Goal: Information Seeking & Learning: Check status

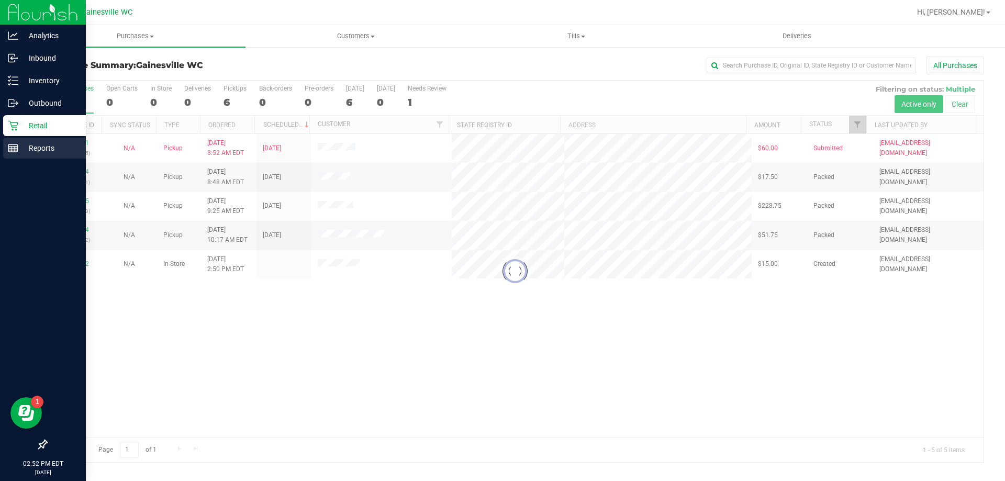
click at [20, 146] on p "Reports" at bounding box center [49, 148] width 63 height 13
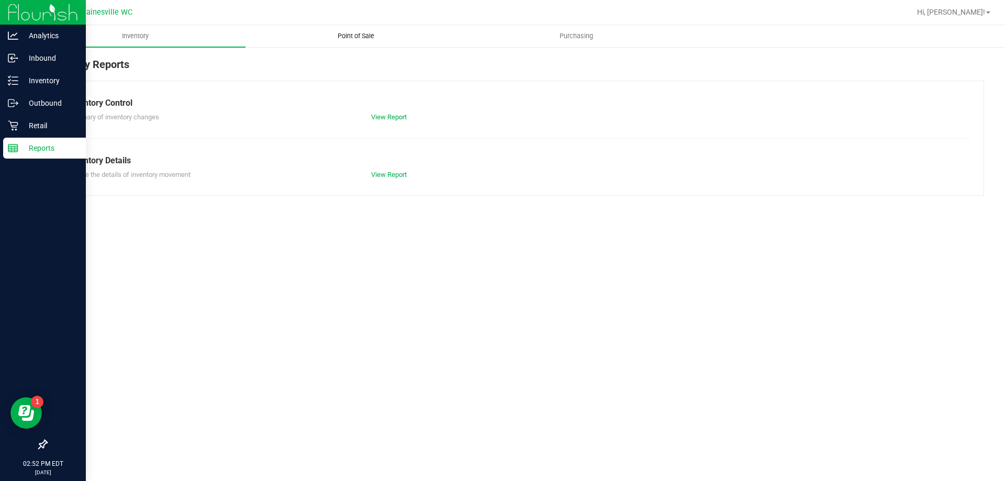
click at [366, 45] on uib-tab-heading "Point of Sale" at bounding box center [355, 36] width 219 height 21
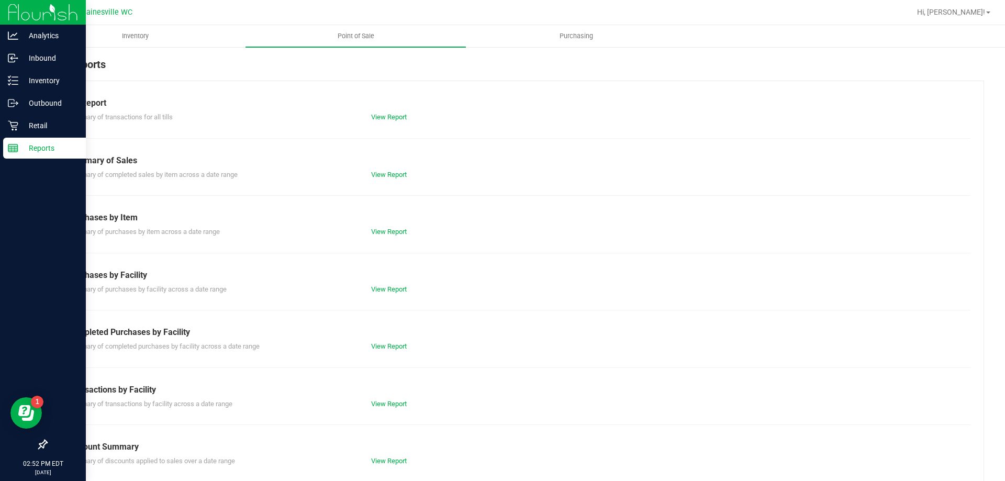
click at [390, 357] on div "Till Report Summary of transactions for all tills View Report Summary of Sales …" at bounding box center [515, 310] width 938 height 459
click at [393, 343] on div "View Report" at bounding box center [439, 346] width 152 height 10
click at [393, 346] on link "View Report" at bounding box center [389, 346] width 36 height 8
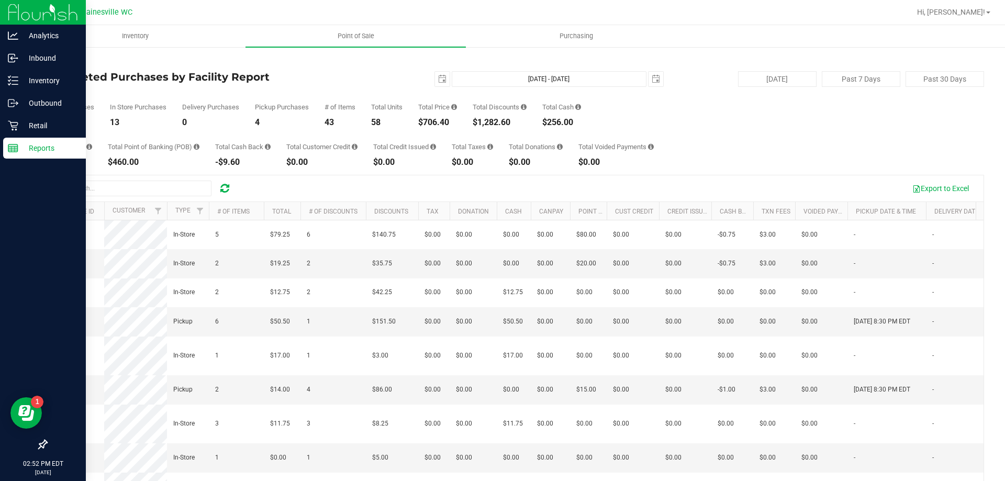
drag, startPoint x: 452, startPoint y: 123, endPoint x: 419, endPoint y: 97, distance: 41.4
click at [419, 97] on div "Total Purchases 17 In Store Purchases 13 Delivery Purchases 0 Pickup Purchases …" at bounding box center [515, 107] width 938 height 40
click at [423, 111] on div "Total Price $706.40" at bounding box center [437, 115] width 39 height 23
drag, startPoint x: 423, startPoint y: 111, endPoint x: 447, endPoint y: 121, distance: 26.3
click at [447, 121] on div "Total Price $706.40" at bounding box center [437, 115] width 39 height 23
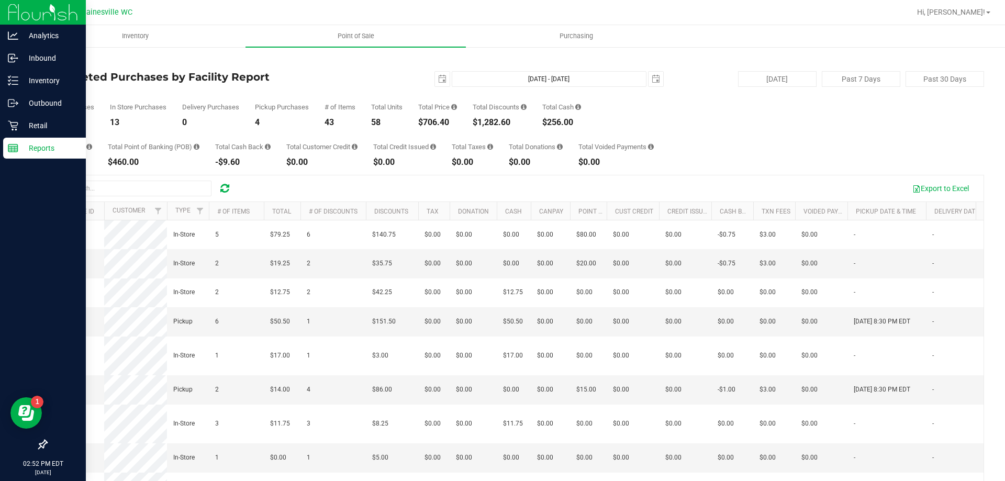
click at [447, 121] on div "$706.40" at bounding box center [437, 122] width 39 height 8
drag, startPoint x: 451, startPoint y: 122, endPoint x: 421, endPoint y: 105, distance: 34.7
click at [421, 105] on div "Total Price $706.40" at bounding box center [437, 115] width 39 height 23
click at [421, 105] on div "Total Price" at bounding box center [437, 107] width 39 height 7
drag, startPoint x: 62, startPoint y: 122, endPoint x: 48, endPoint y: 107, distance: 20.4
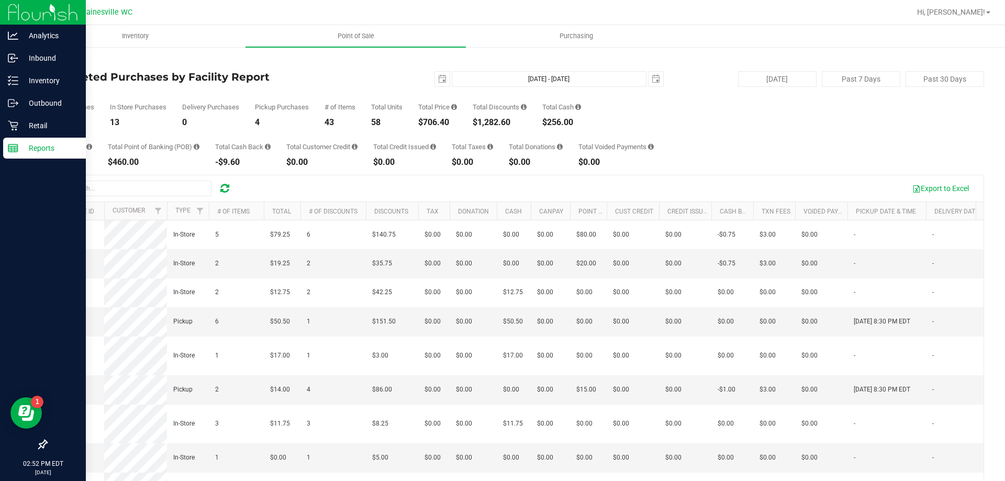
click at [48, 107] on div "Back Completed Purchases by Facility Report [DATE] [DATE] - [DATE] [DATE] [DATE…" at bounding box center [515, 303] width 938 height 493
click at [48, 107] on div "Total Purchases" at bounding box center [70, 107] width 48 height 7
drag, startPoint x: 48, startPoint y: 107, endPoint x: 68, endPoint y: 124, distance: 26.4
click at [68, 124] on div "Total Purchases 17" at bounding box center [70, 115] width 48 height 23
click at [68, 124] on div "17" at bounding box center [70, 122] width 48 height 8
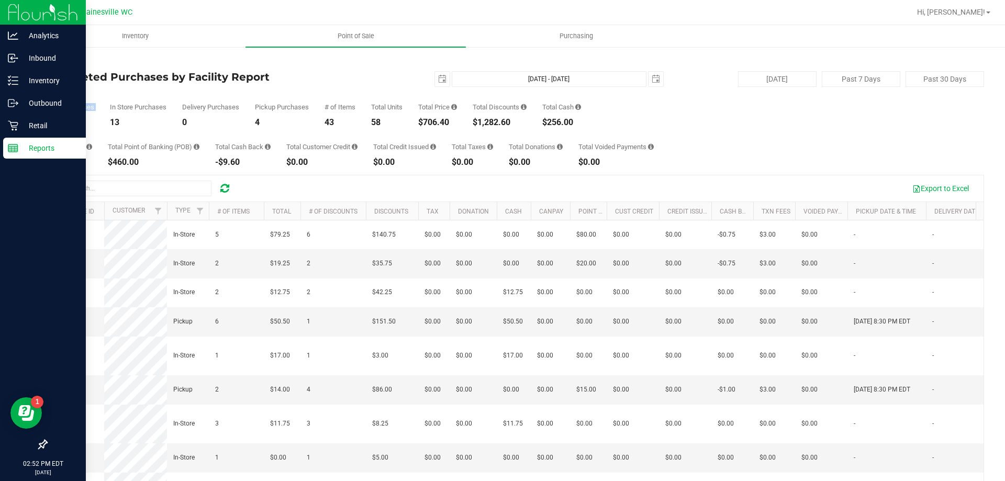
drag, startPoint x: 69, startPoint y: 120, endPoint x: 68, endPoint y: 102, distance: 18.9
click at [68, 102] on div "Total Purchases 17 In Store Purchases 13 Delivery Purchases 0 Pickup Purchases …" at bounding box center [515, 107] width 938 height 40
click at [1, 124] on link "Retail" at bounding box center [43, 126] width 86 height 23
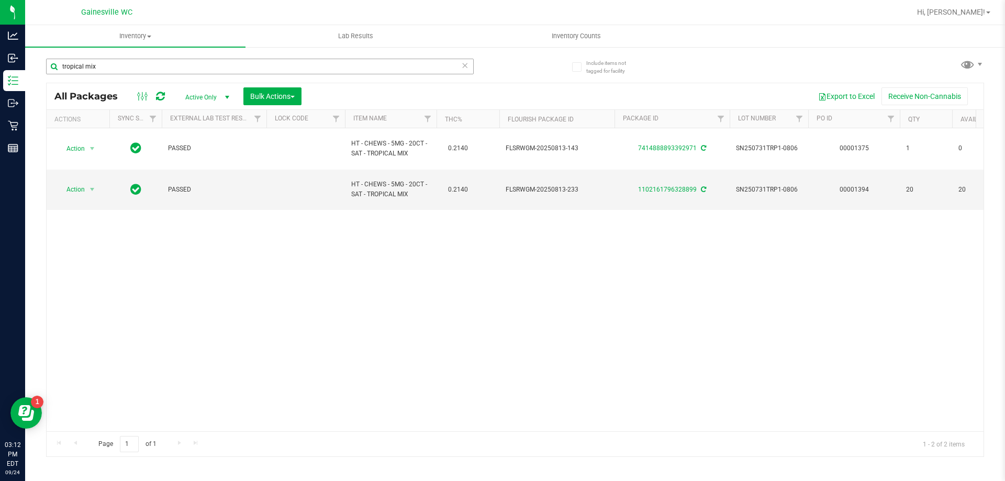
drag, startPoint x: 0, startPoint y: 0, endPoint x: 170, endPoint y: 63, distance: 181.1
click at [170, 64] on input "tropical mix" at bounding box center [260, 67] width 428 height 16
click at [170, 63] on input "tropical mix" at bounding box center [260, 67] width 428 height 16
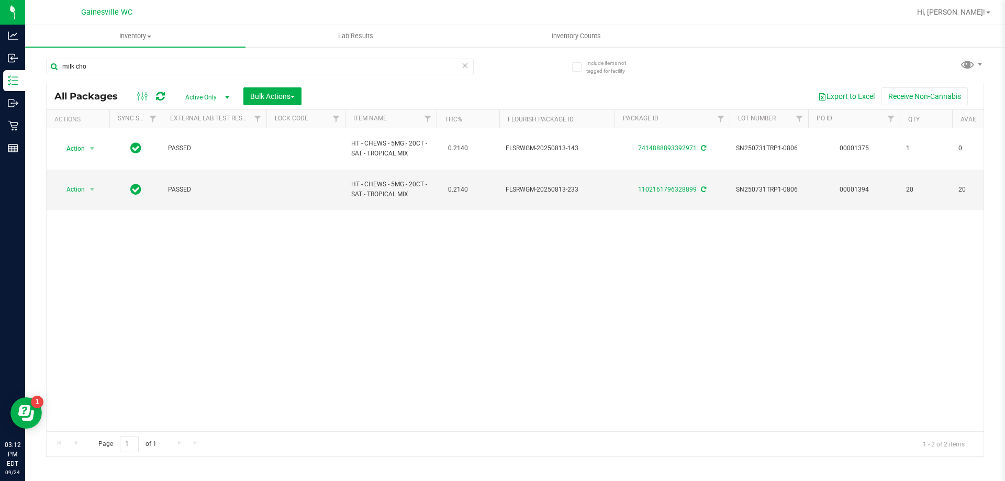
type input "milk choc"
